Goal: Information Seeking & Learning: Learn about a topic

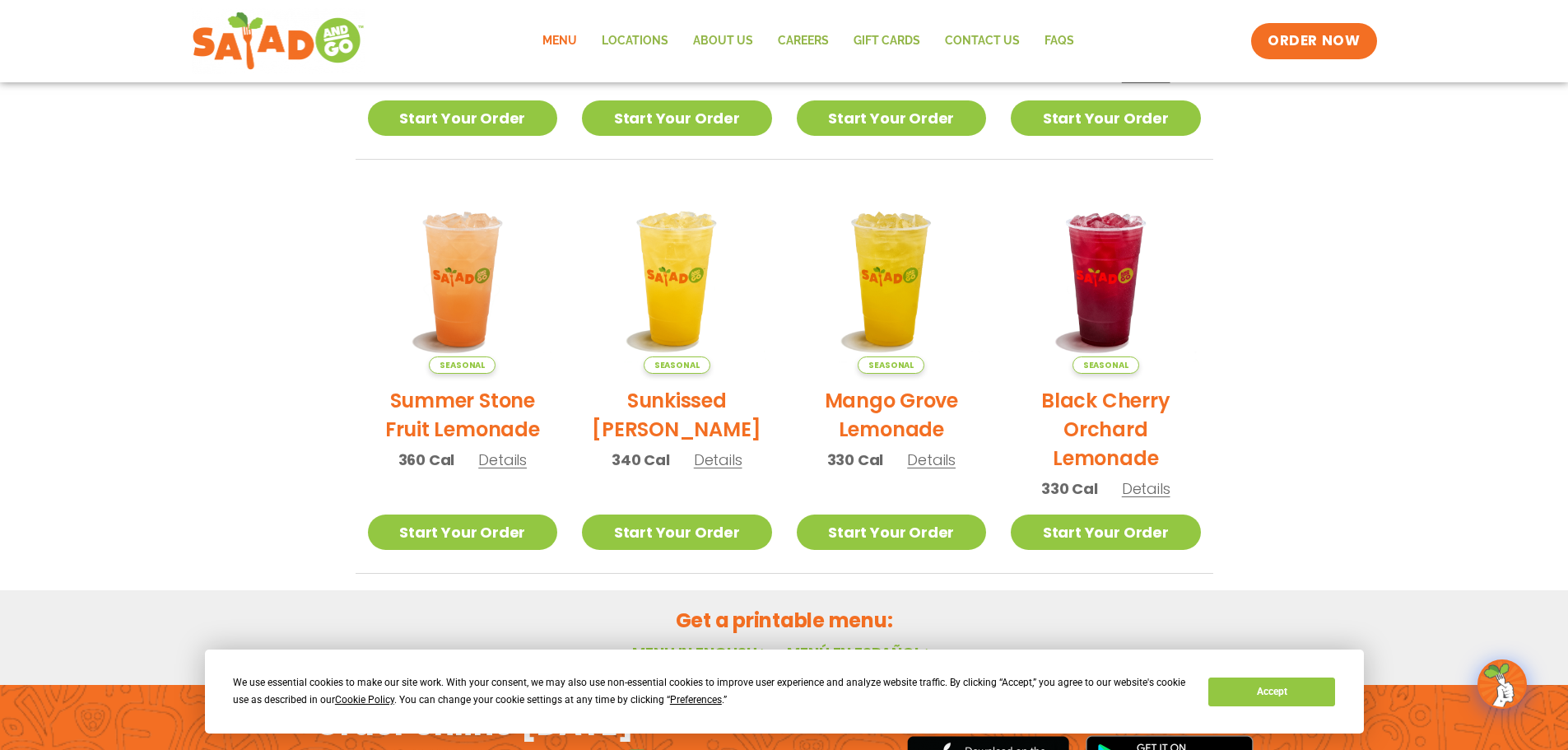
scroll to position [342, 0]
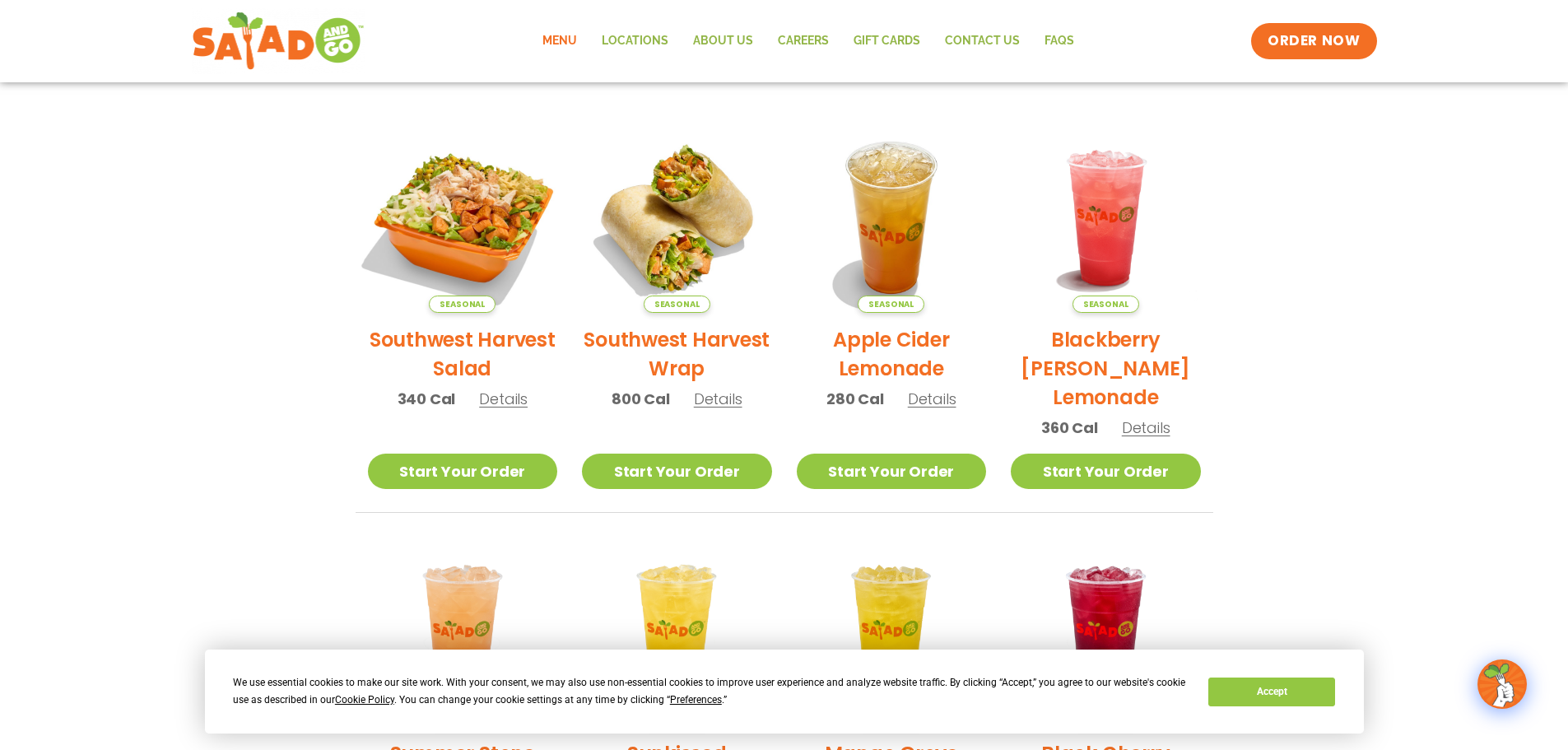
click at [488, 271] on img at bounding box center [462, 218] width 223 height 223
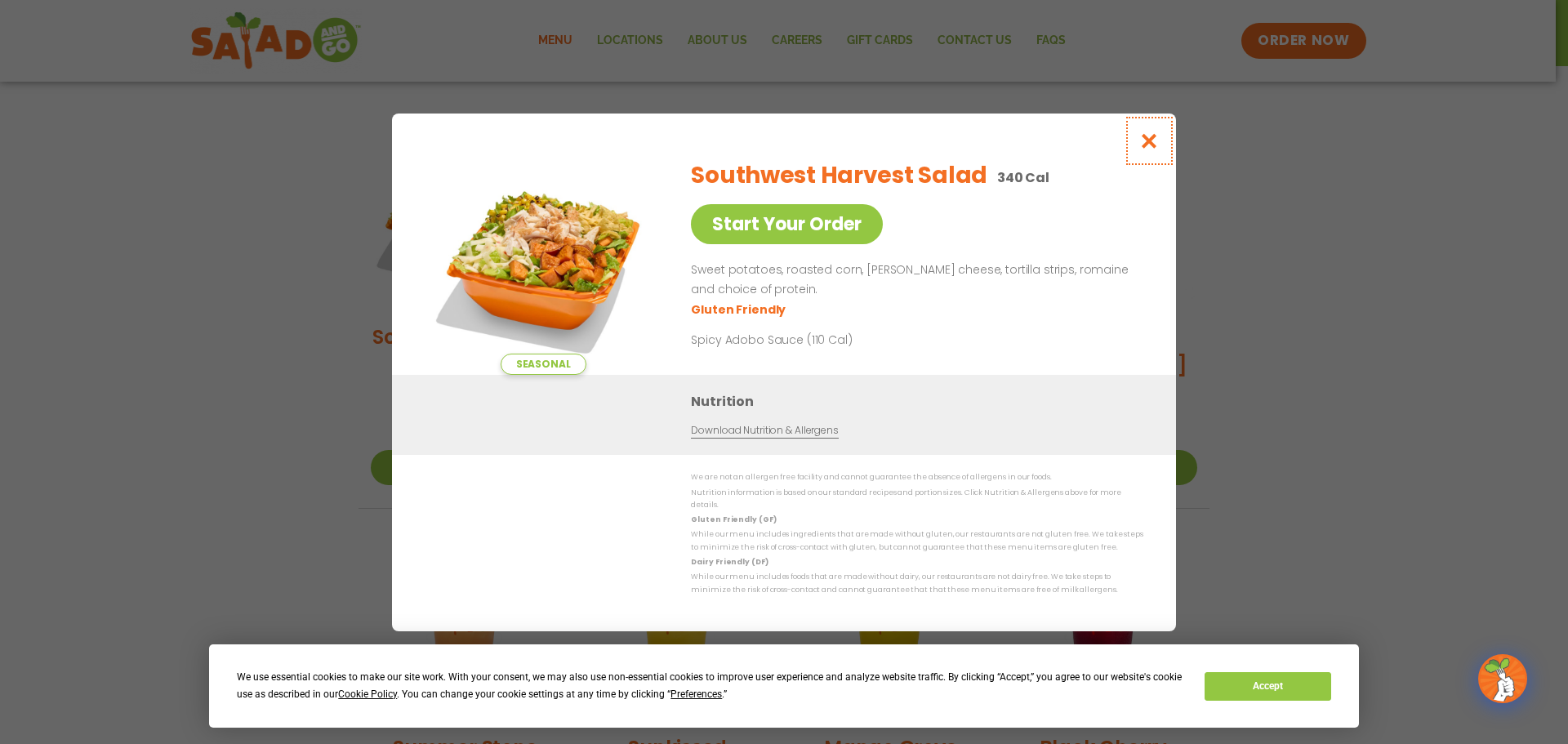
click at [1153, 144] on icon "Close modal" at bounding box center [1150, 140] width 21 height 17
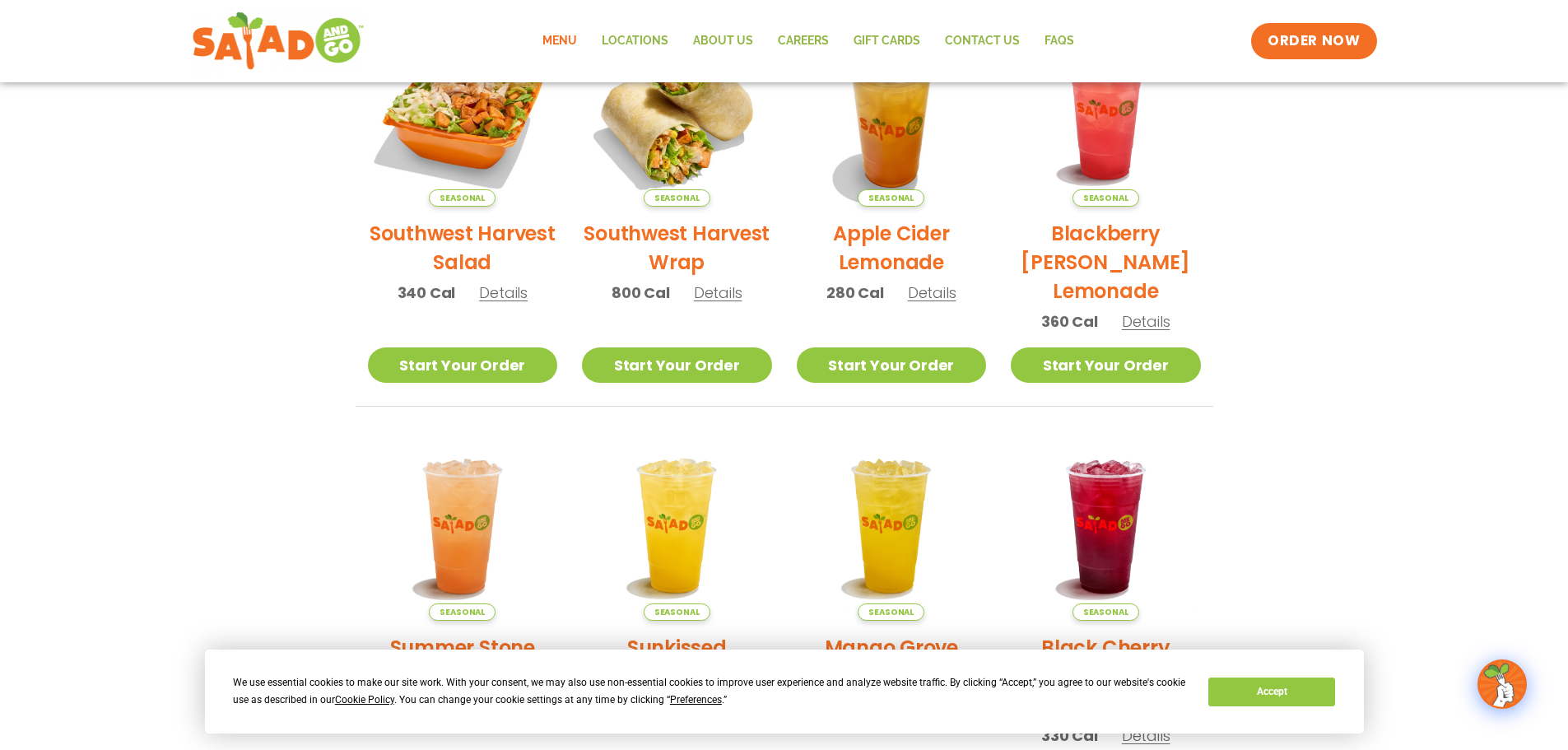
scroll to position [425, 0]
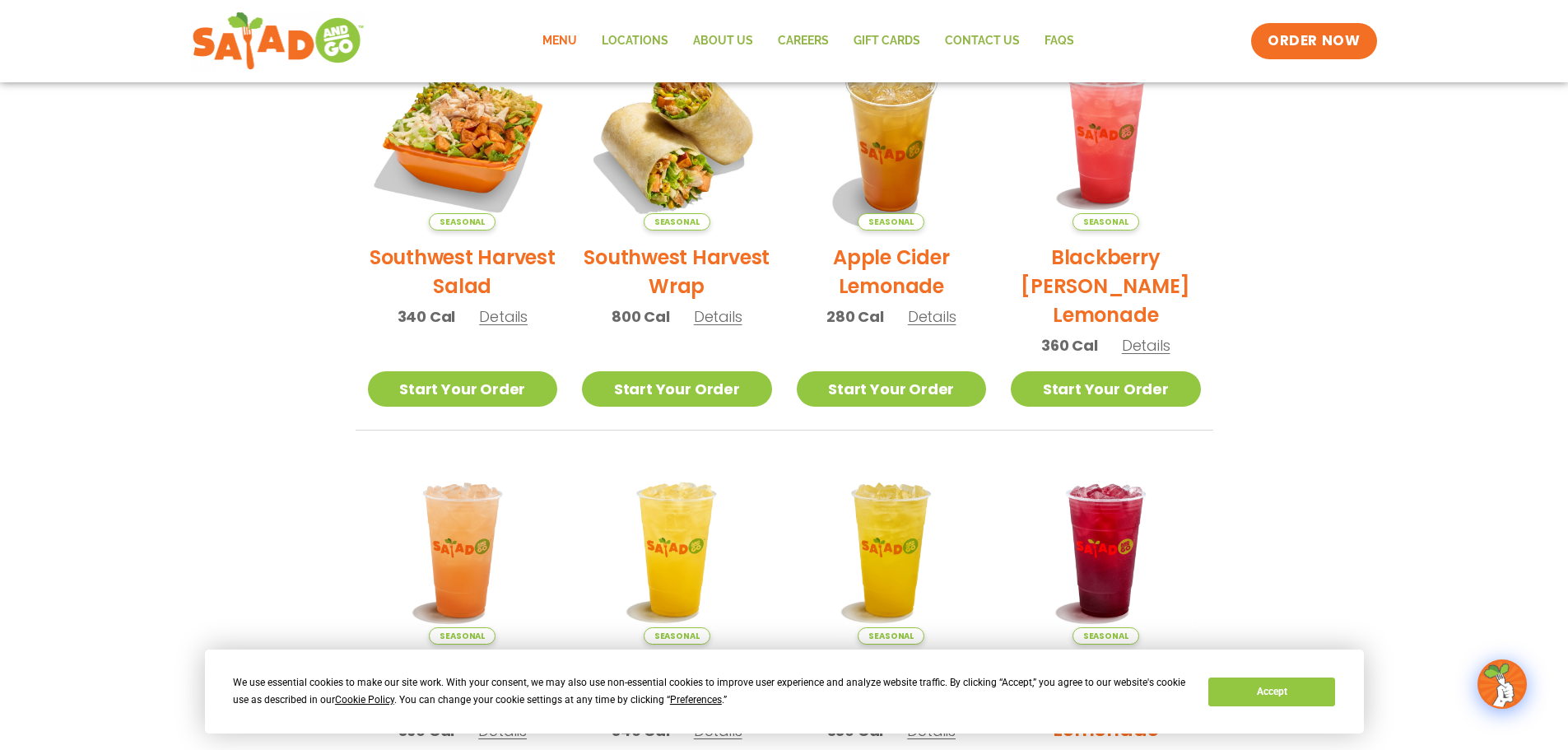
click at [553, 36] on link "Menu" at bounding box center [559, 42] width 59 height 38
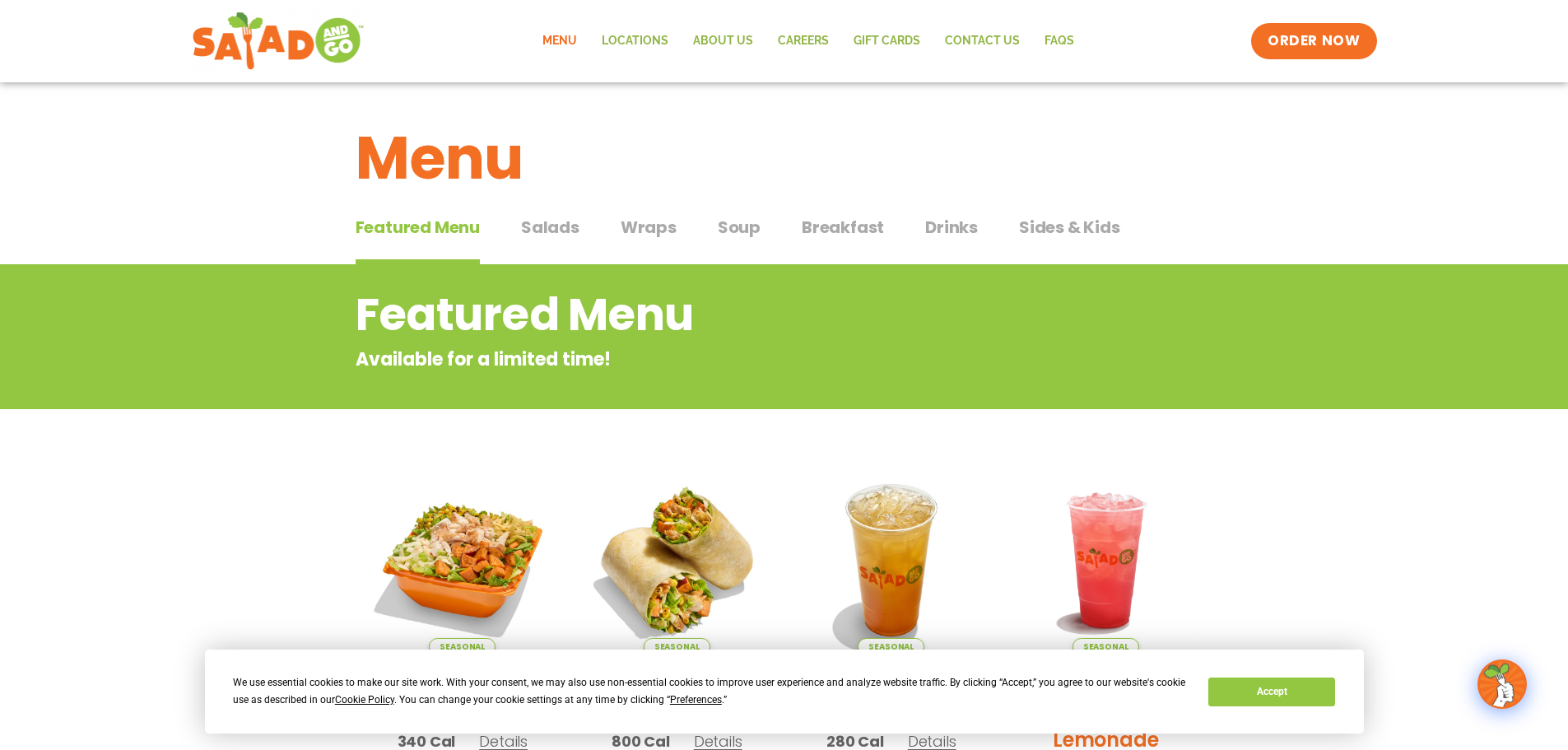
click at [556, 231] on span "Salads" at bounding box center [550, 227] width 58 height 25
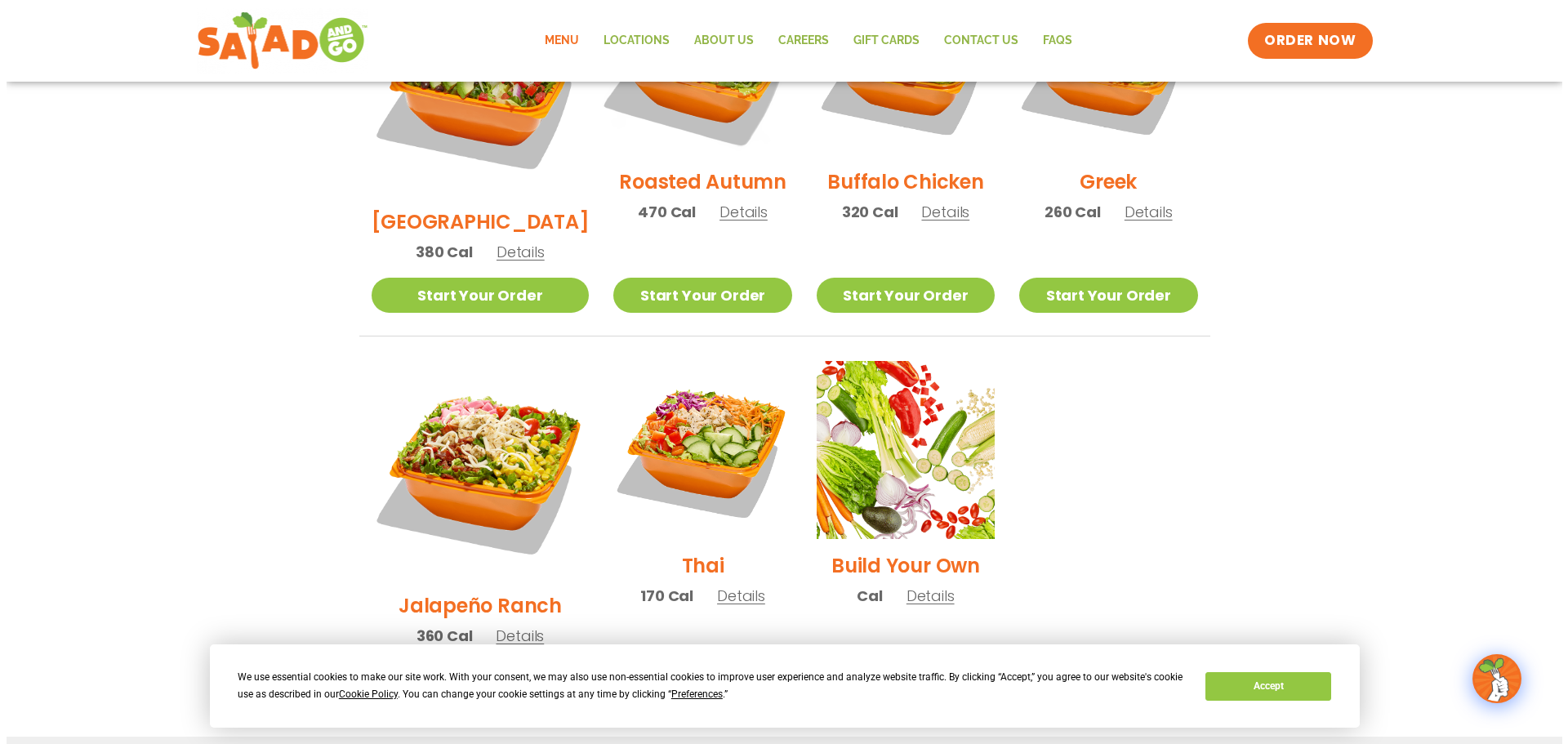
scroll to position [980, 0]
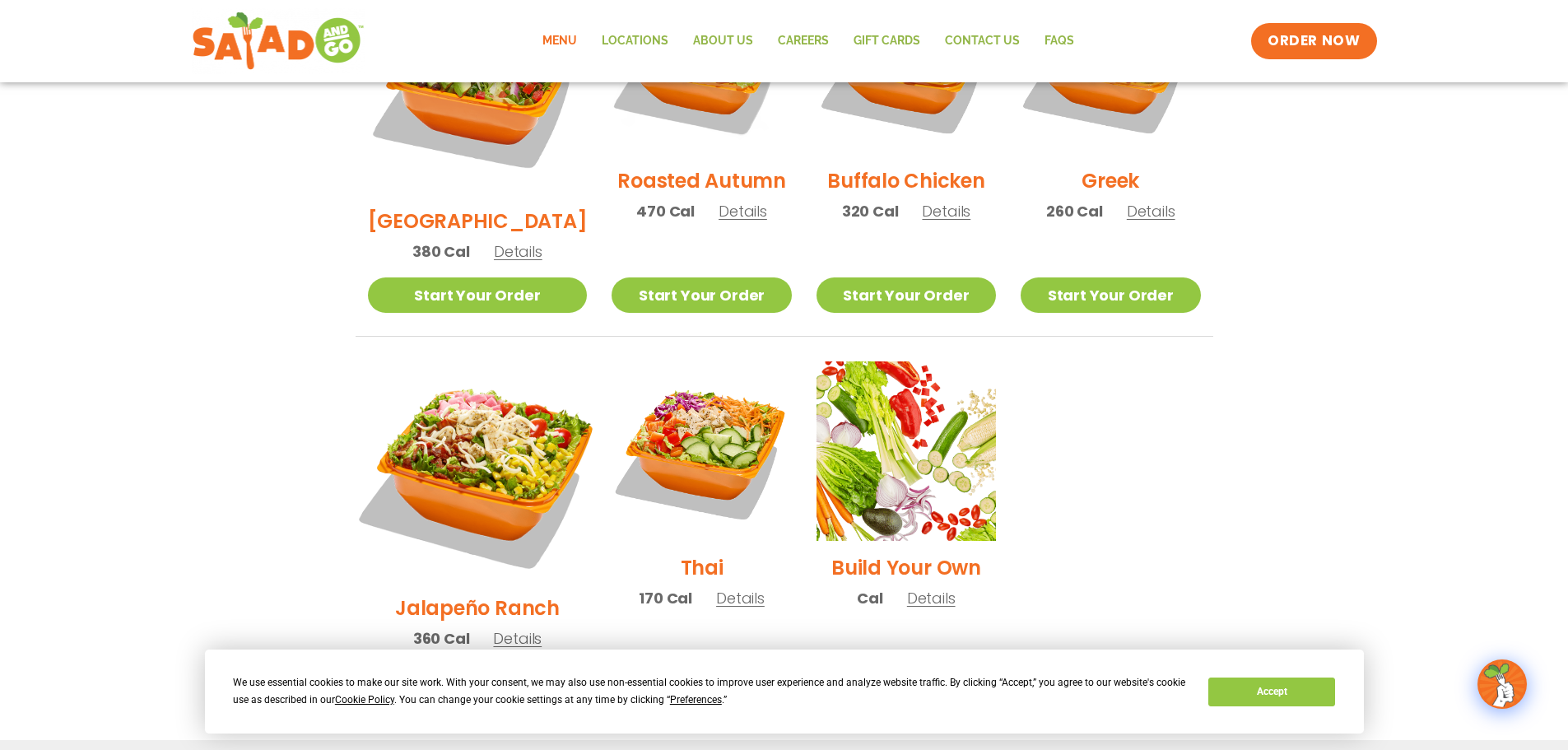
click at [486, 389] on img at bounding box center [476, 471] width 258 height 258
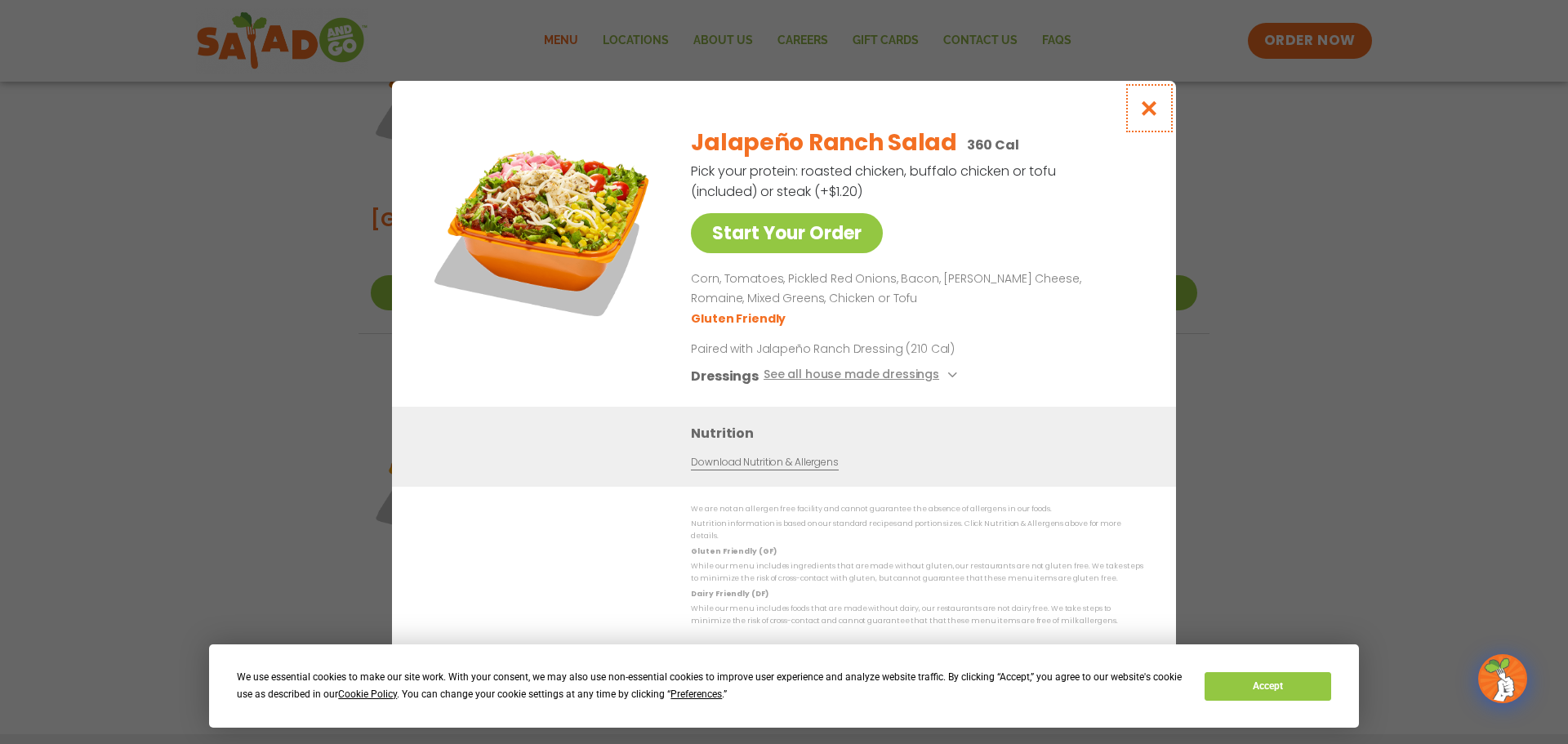
click at [1157, 109] on icon "Close modal" at bounding box center [1150, 108] width 21 height 17
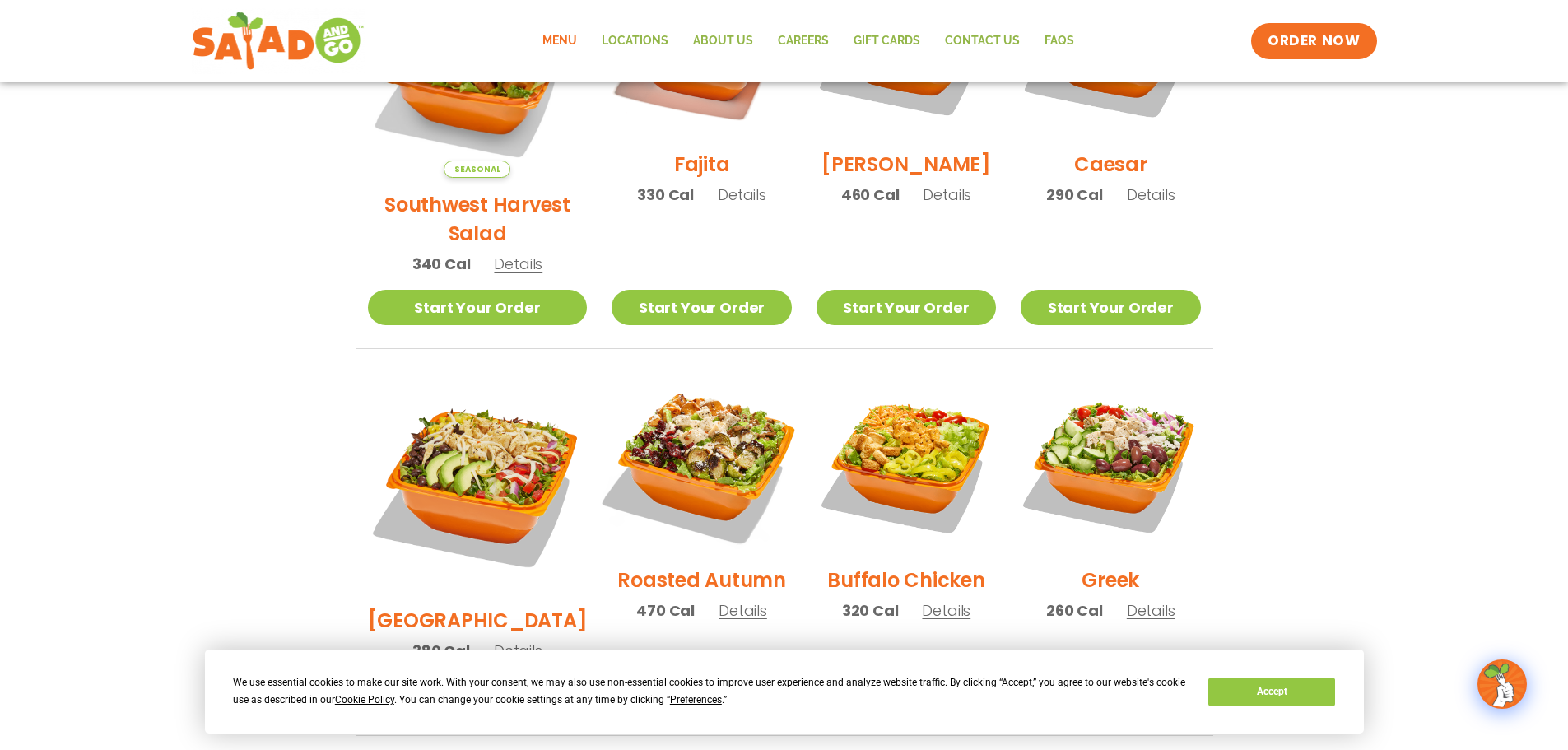
scroll to position [630, 0]
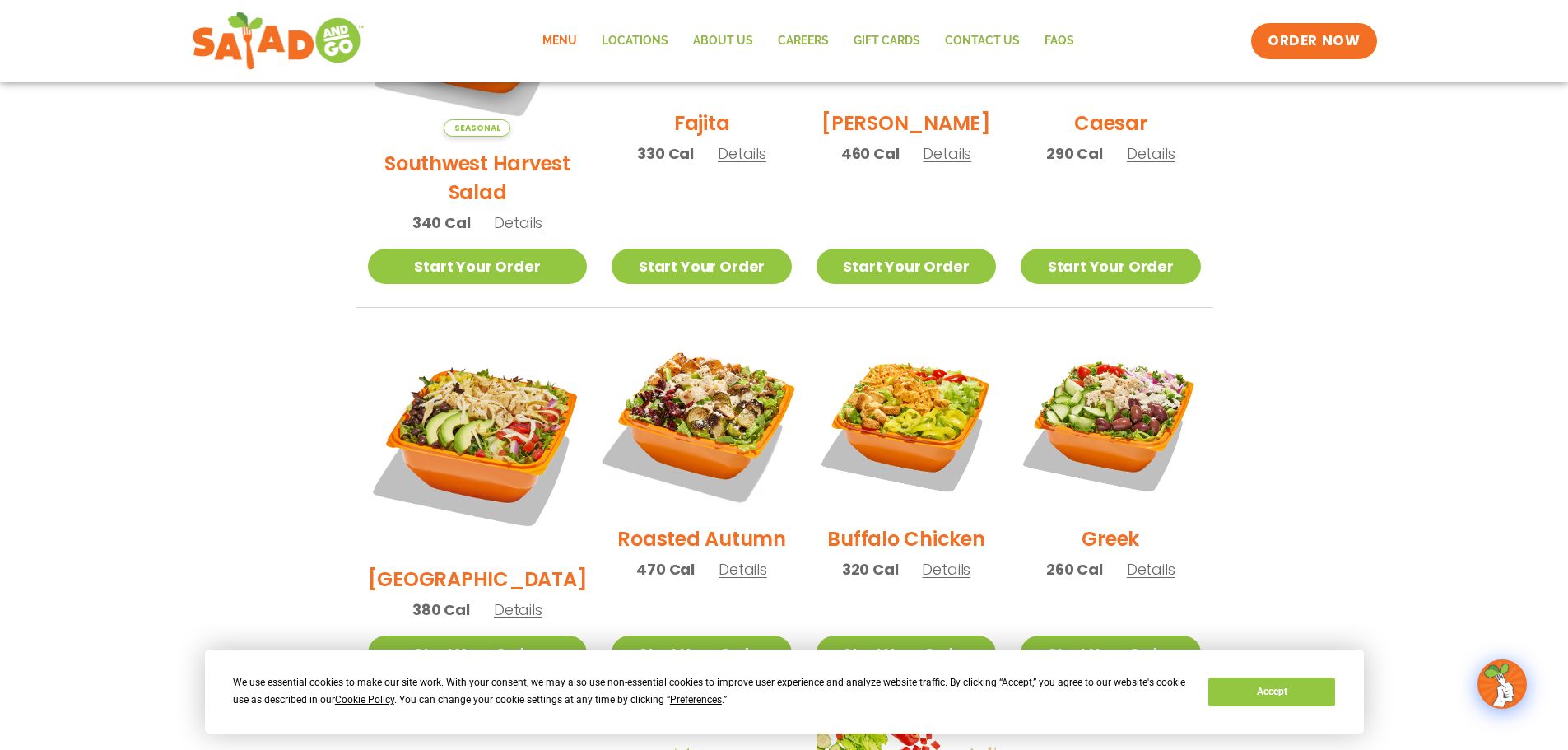
click at [644, 404] on img at bounding box center [701, 422] width 210 height 210
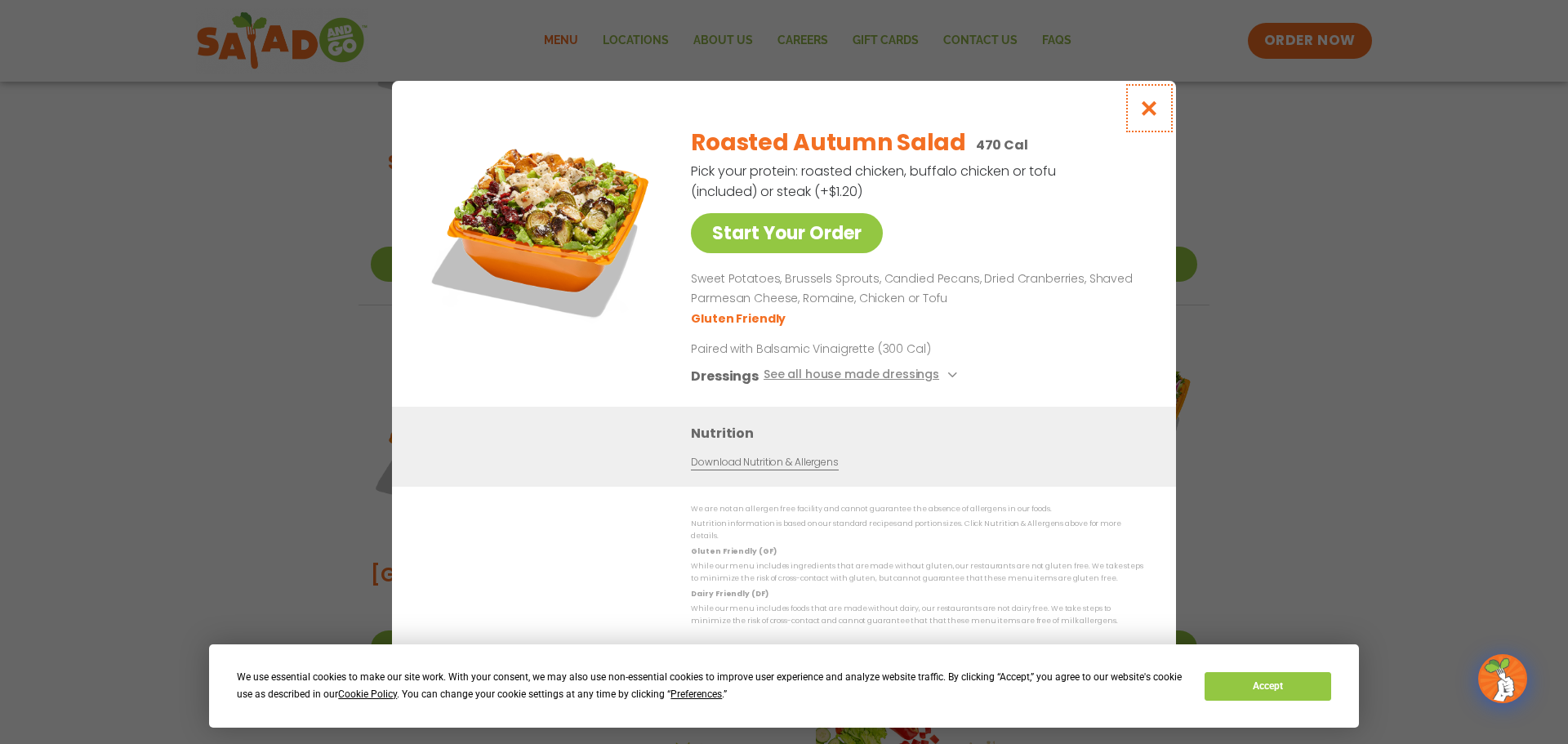
click at [1153, 113] on icon "Close modal" at bounding box center [1150, 108] width 21 height 17
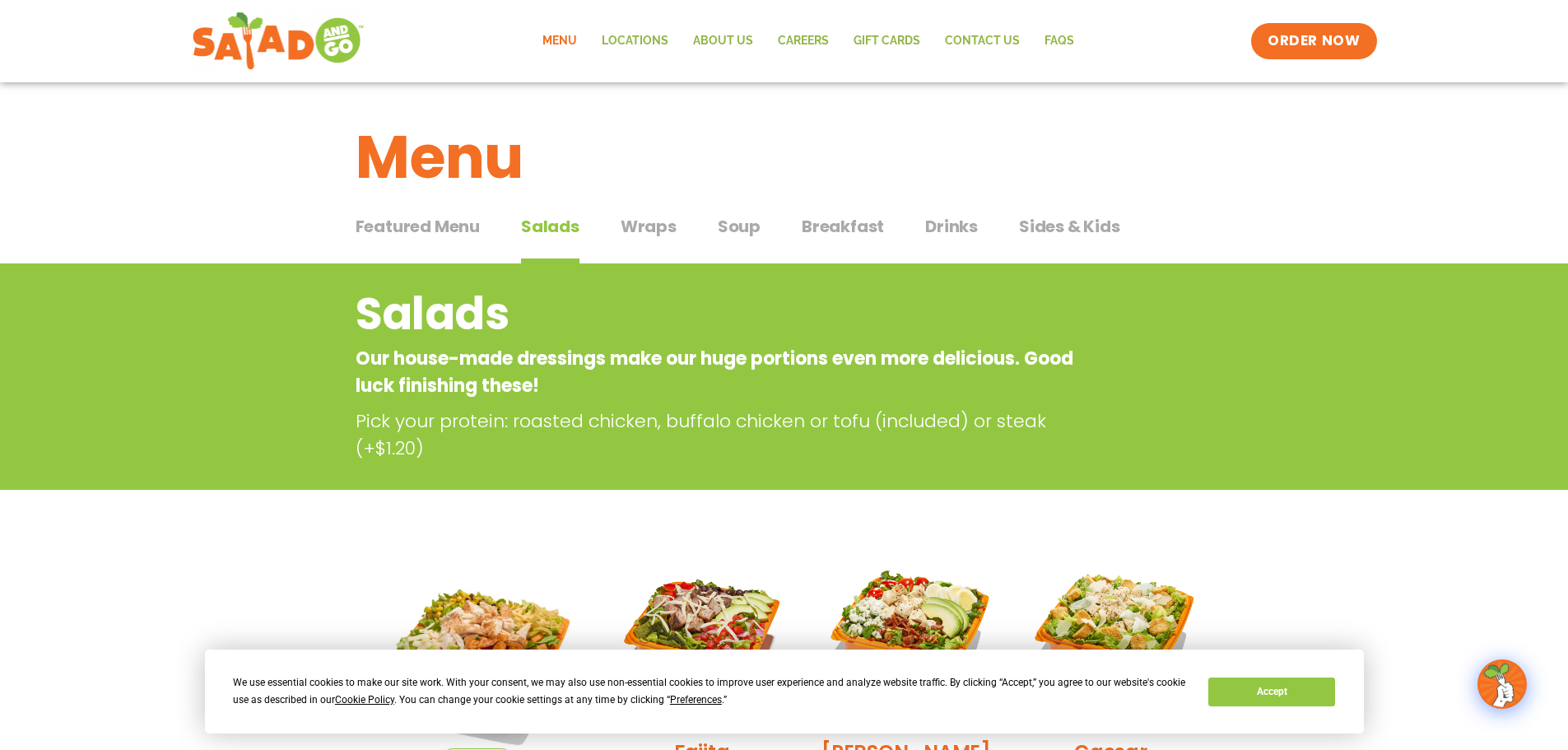
scroll to position [0, 0]
click at [647, 234] on span "Wraps" at bounding box center [648, 227] width 56 height 25
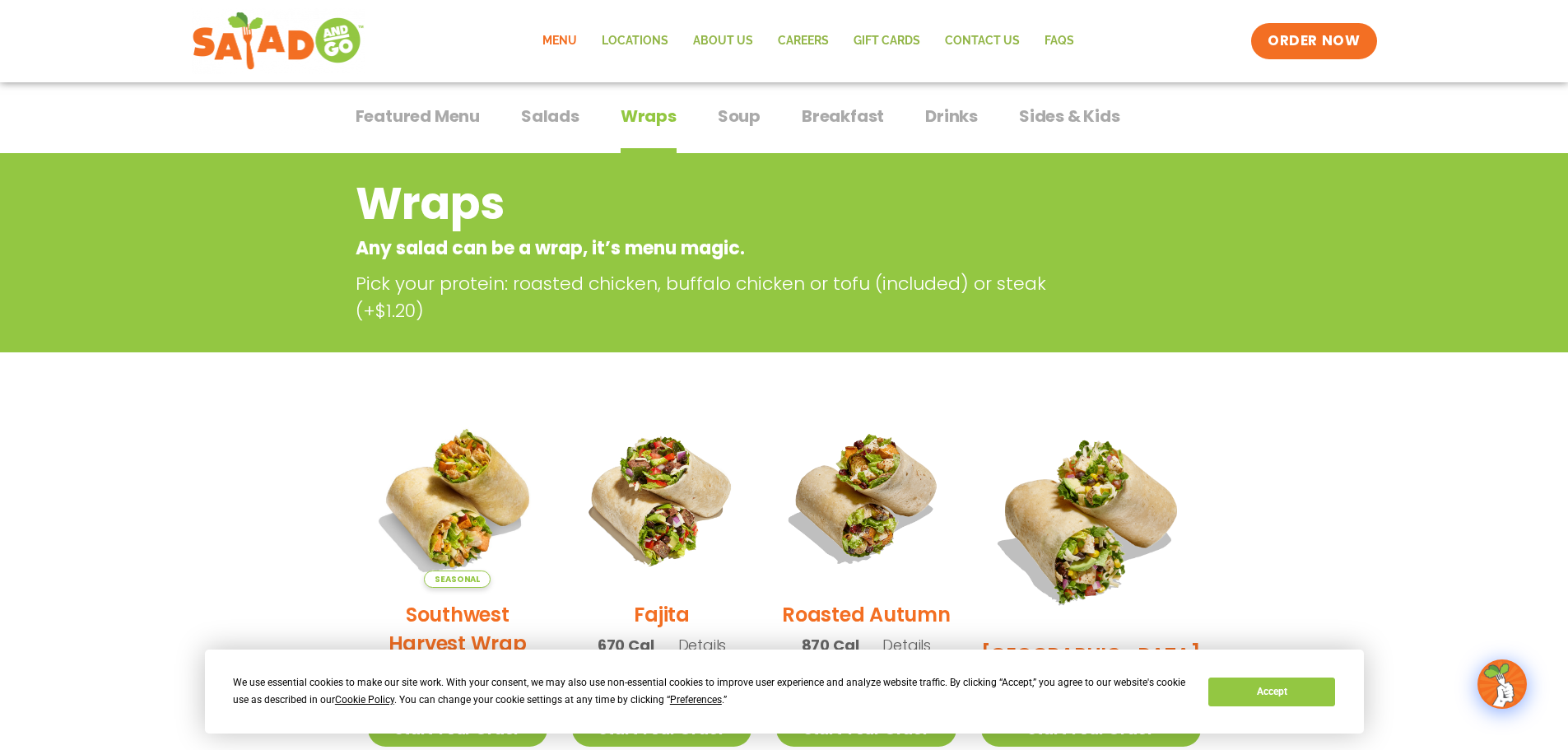
scroll to position [82, 0]
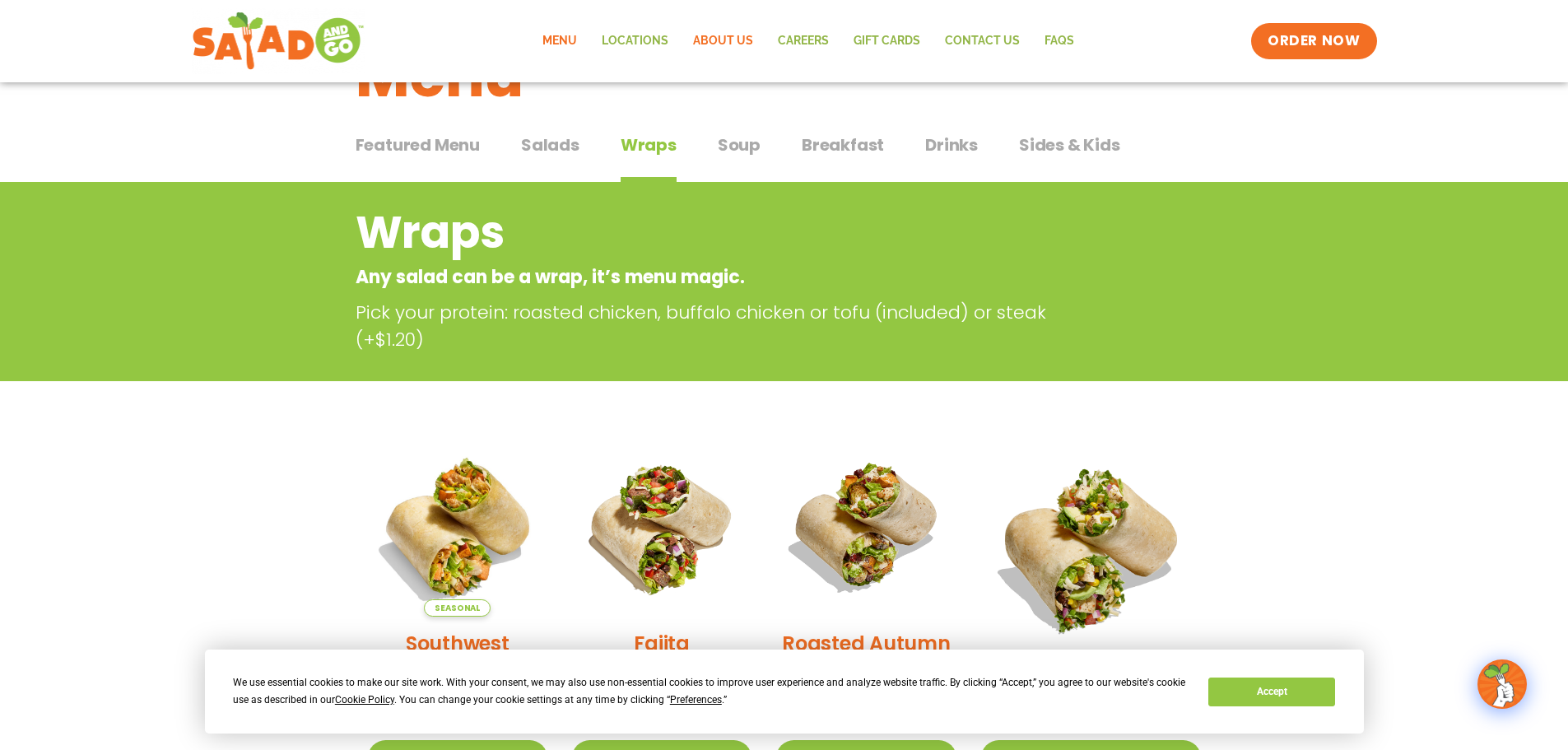
click at [726, 44] on link "About Us" at bounding box center [724, 42] width 85 height 38
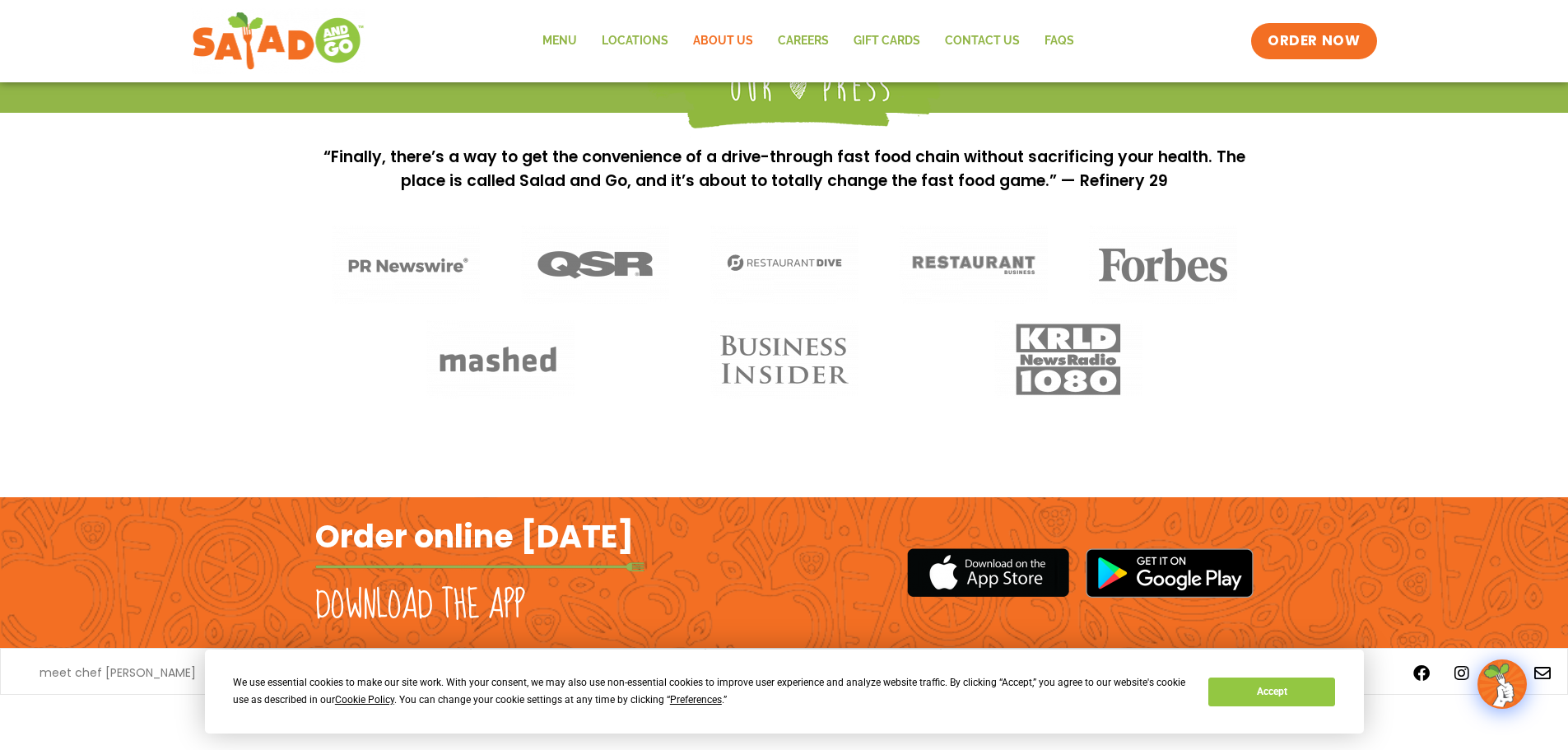
scroll to position [1527, 0]
click at [1276, 689] on button "Accept" at bounding box center [1272, 692] width 126 height 29
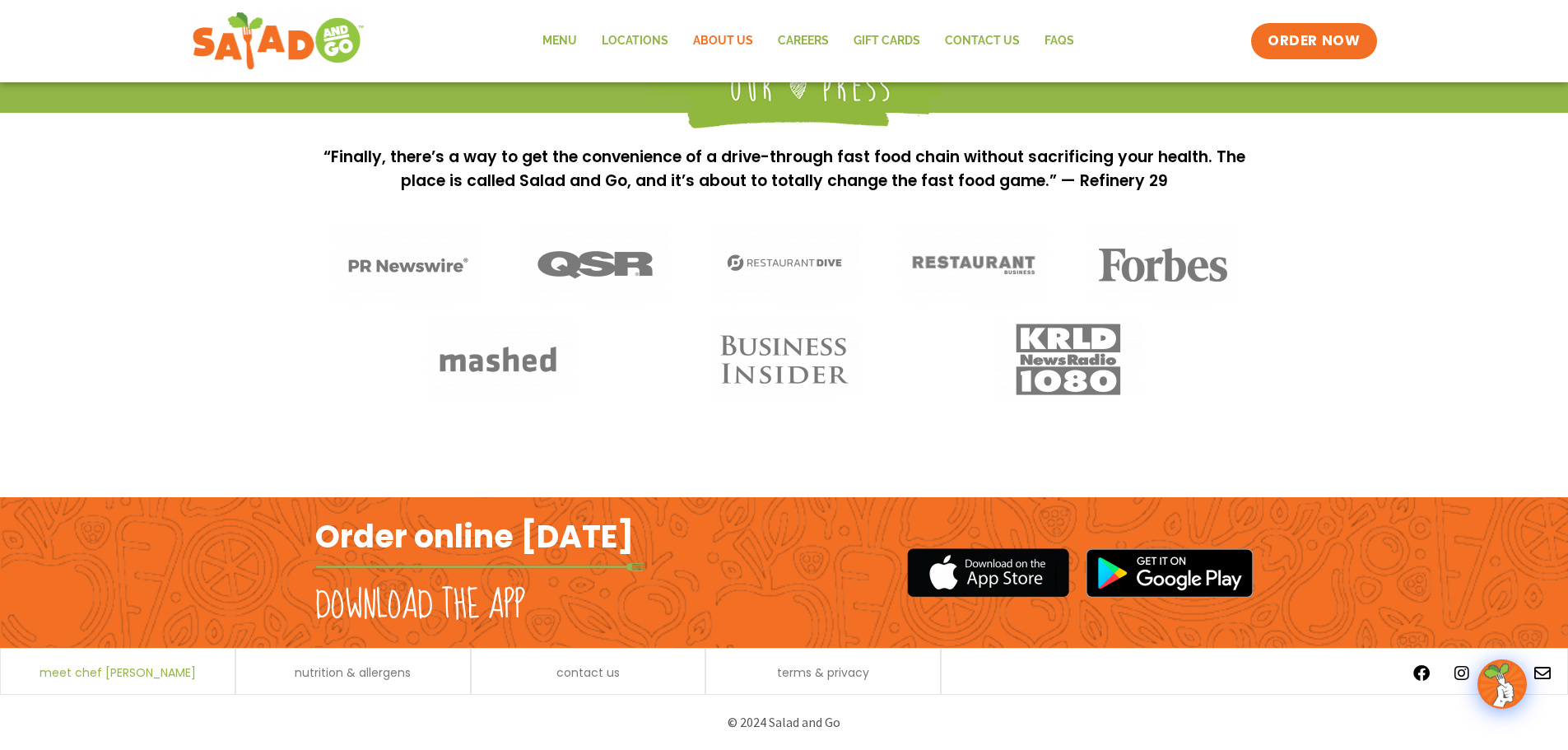
click at [156, 670] on span "meet chef [PERSON_NAME]" at bounding box center [118, 673] width 157 height 11
